Goal: Task Accomplishment & Management: Manage account settings

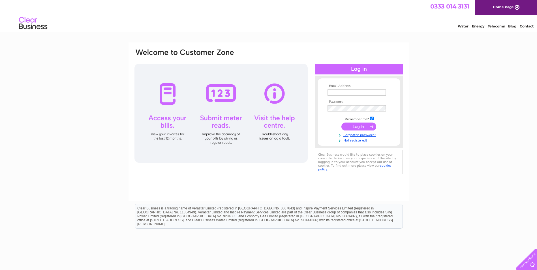
type input "steve@prometheus-fs.co.uk"
click at [350, 127] on input "submit" at bounding box center [359, 127] width 35 height 8
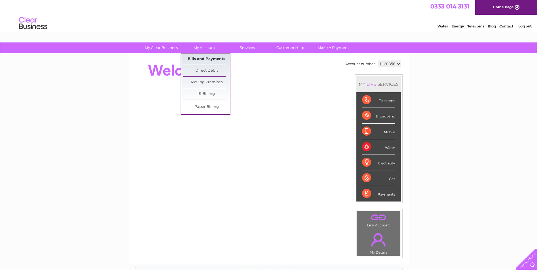
click at [206, 61] on link "Bills and Payments" at bounding box center [206, 59] width 47 height 11
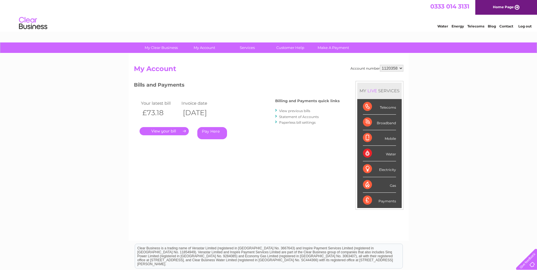
click at [298, 110] on link "View previous bills" at bounding box center [294, 111] width 31 height 4
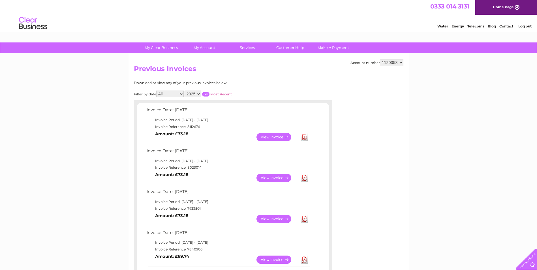
click at [278, 176] on link "View" at bounding box center [278, 178] width 42 height 8
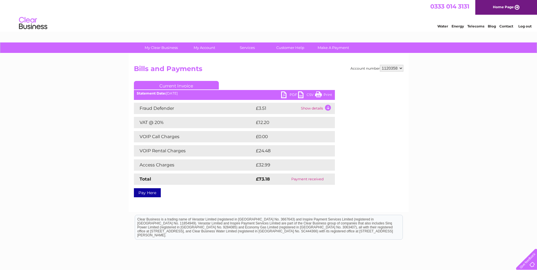
click at [288, 95] on link "PDF" at bounding box center [289, 95] width 17 height 8
